Goal: Task Accomplishment & Management: Manage account settings

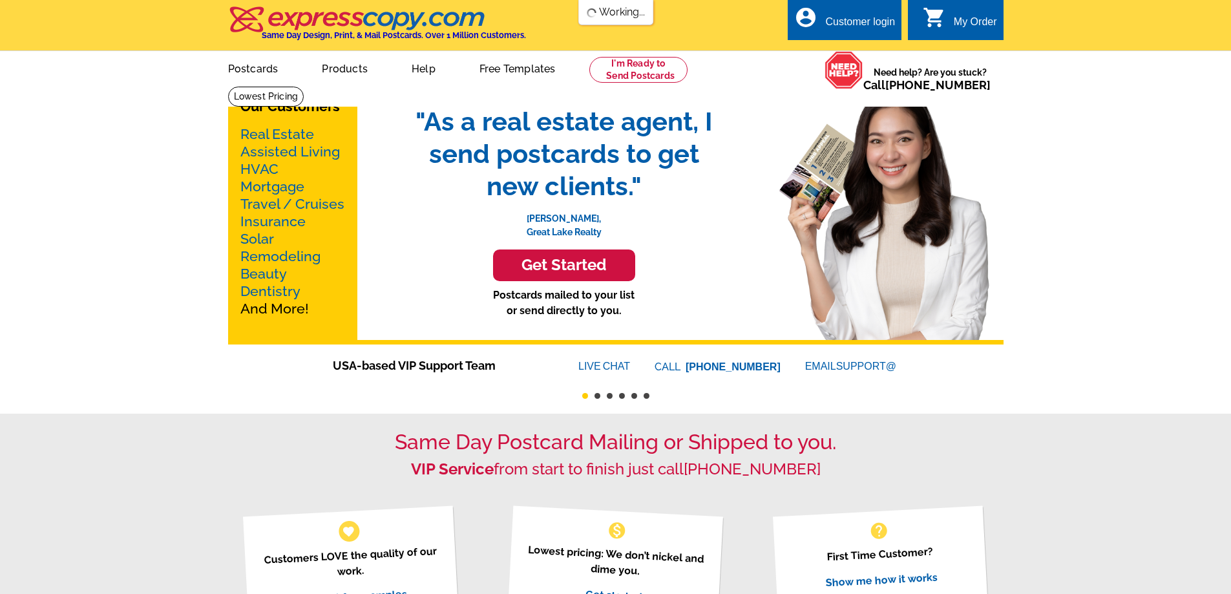
click at [848, 18] on div "Customer login" at bounding box center [860, 25] width 70 height 18
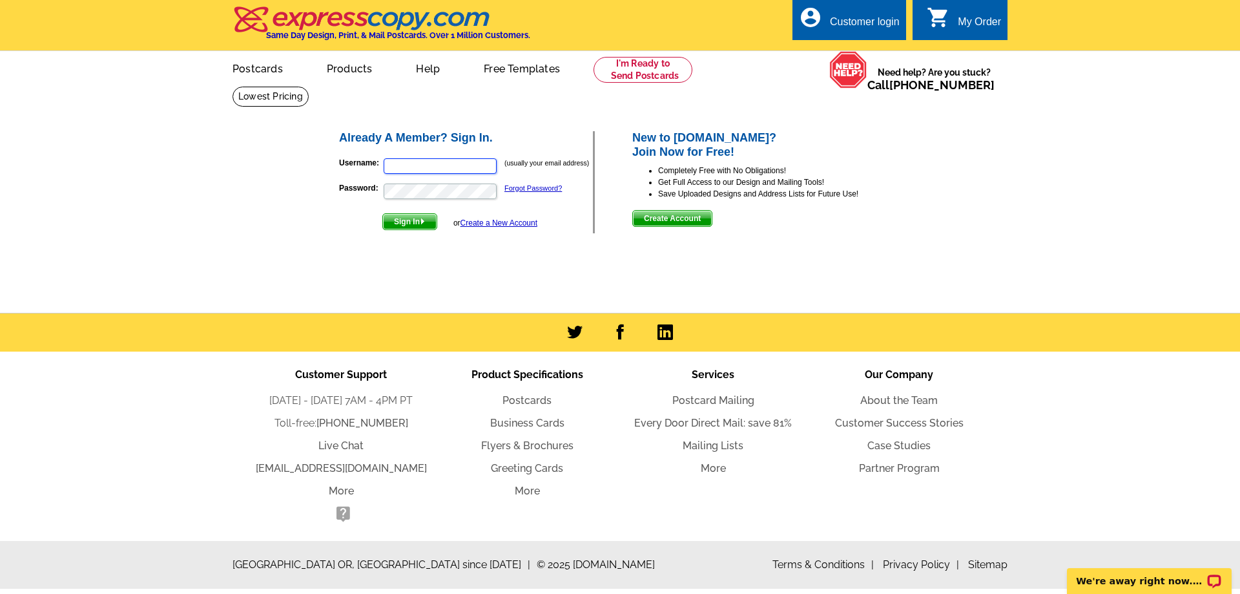
type input "tina@waggonerteam.com"
click at [418, 224] on span "Sign In" at bounding box center [410, 222] width 54 height 16
